Goal: Communication & Community: Answer question/provide support

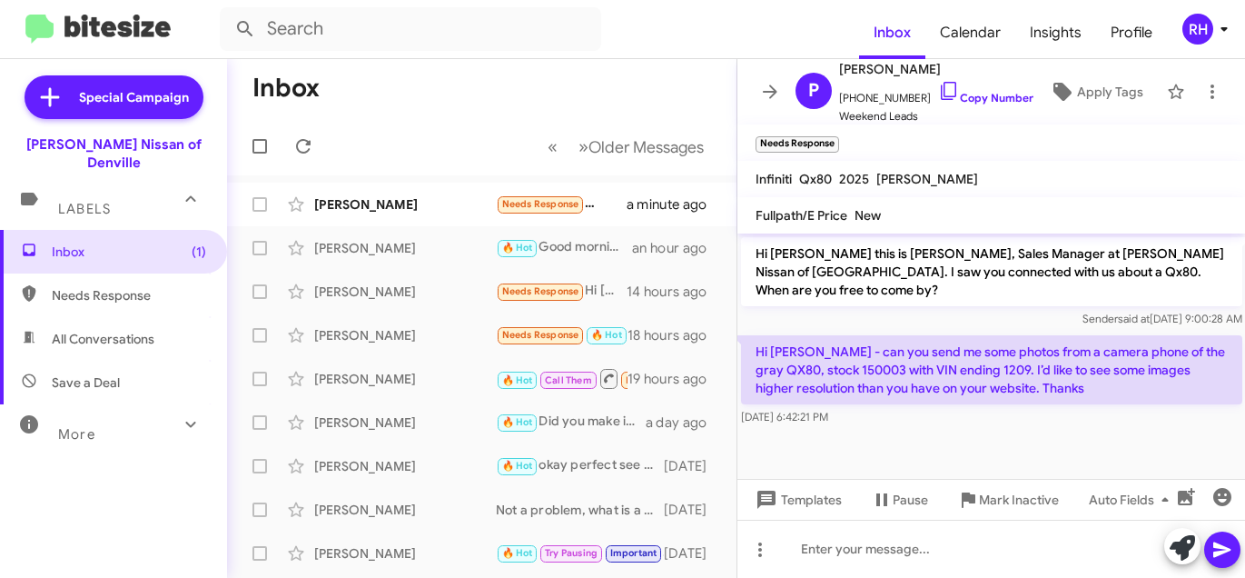
click at [416, 144] on mat-toolbar-row "« Previous » Next Older Messages" at bounding box center [481, 146] width 509 height 58
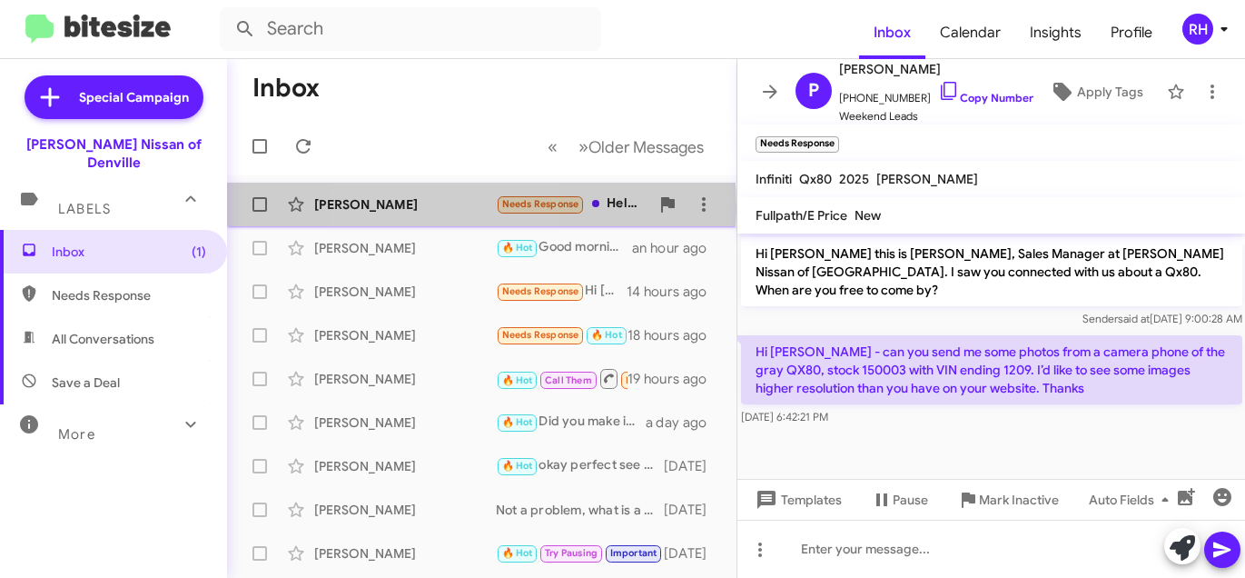
click at [417, 206] on div "[PERSON_NAME]" at bounding box center [405, 204] width 182 height 18
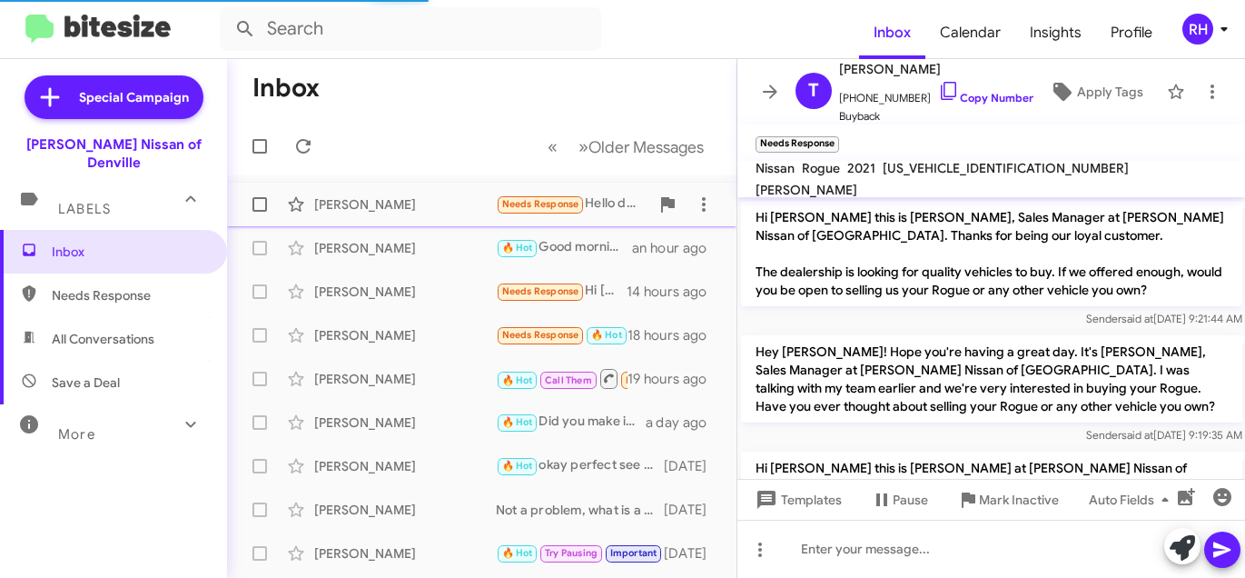
scroll to position [200, 0]
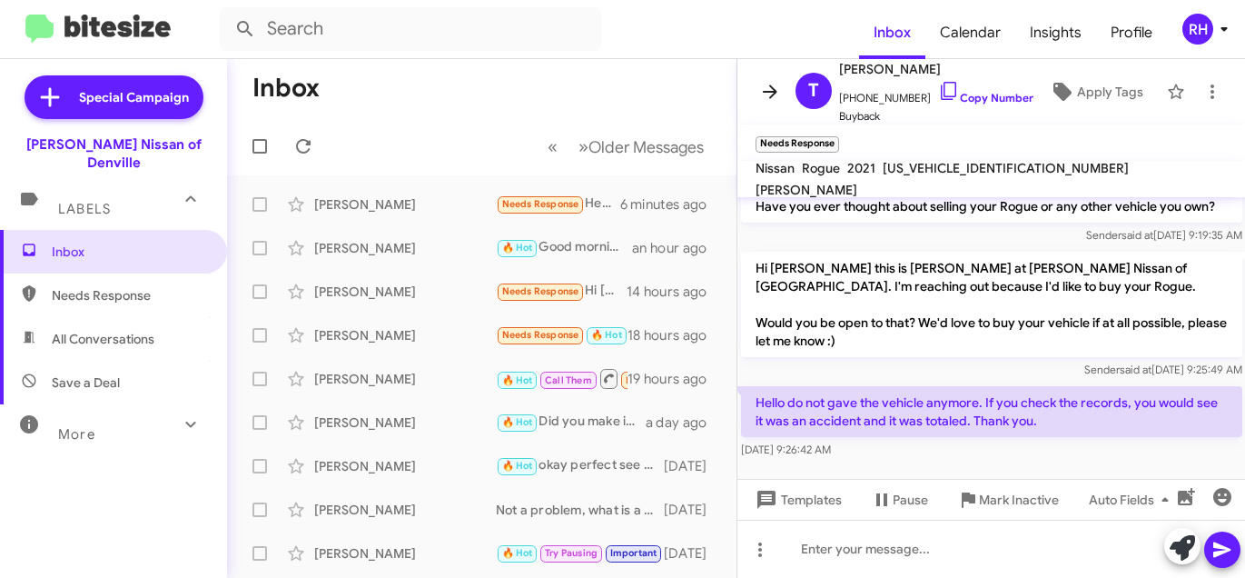
click at [759, 94] on icon at bounding box center [770, 92] width 22 height 22
click at [736, 94] on mat-toolbar-row "Inbox" at bounding box center [481, 88] width 509 height 58
